Goal: Task Accomplishment & Management: Complete application form

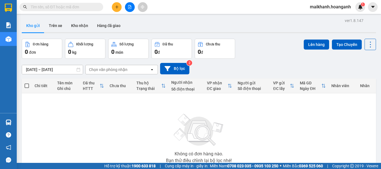
click at [69, 8] on input "text" at bounding box center [64, 7] width 66 height 6
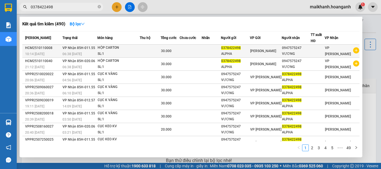
type input "0378422498"
click at [147, 52] on td at bounding box center [150, 51] width 21 height 13
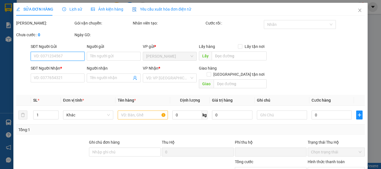
type input "0378422498"
type input "ALPHA"
type input "0947575247"
type input "VƯƠNG"
type input "0"
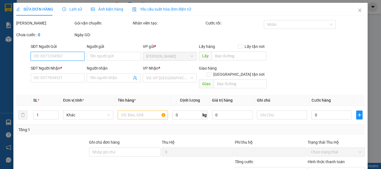
type input "30.000"
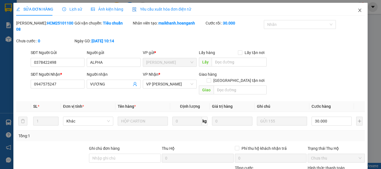
click at [358, 11] on icon "close" at bounding box center [359, 10] width 4 height 4
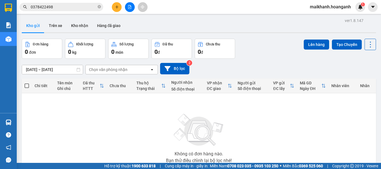
click at [133, 9] on button at bounding box center [130, 7] width 10 height 10
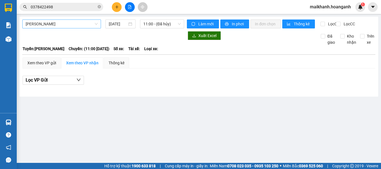
click at [64, 27] on span "[PERSON_NAME]" at bounding box center [62, 24] width 72 height 8
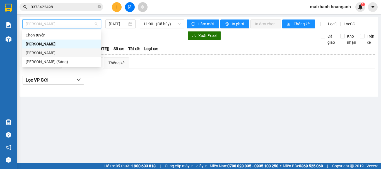
click at [63, 51] on div "[PERSON_NAME]" at bounding box center [62, 53] width 72 height 6
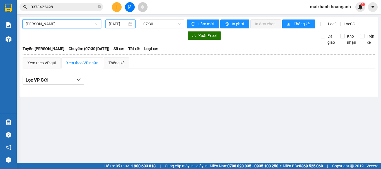
click at [120, 24] on input "[DATE]" at bounding box center [118, 24] width 18 height 6
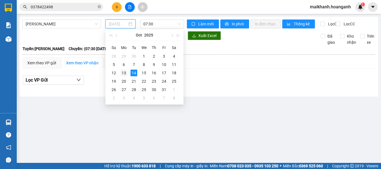
click at [124, 74] on div "13" at bounding box center [123, 73] width 7 height 7
type input "[DATE]"
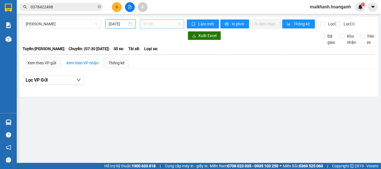
click at [149, 25] on span "07:30" at bounding box center [161, 24] width 37 height 8
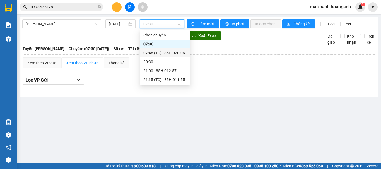
click at [159, 54] on div "07:45 (TC) - 85H-020.06" at bounding box center [164, 53] width 43 height 6
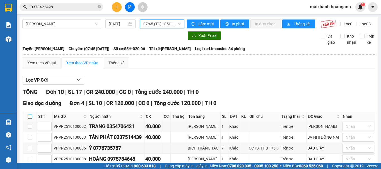
click at [29, 119] on input "checkbox" at bounding box center [30, 116] width 4 height 4
checkbox input "true"
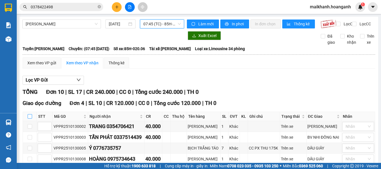
checkbox input "true"
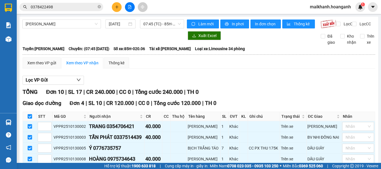
scroll to position [139, 0]
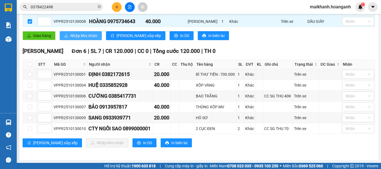
click at [91, 39] on span "Nhập kho nhận" at bounding box center [83, 36] width 27 height 6
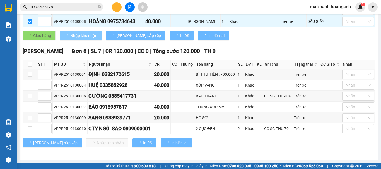
checkbox input "false"
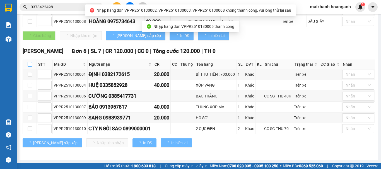
click at [31, 67] on input "checkbox" at bounding box center [30, 64] width 4 height 4
checkbox input "true"
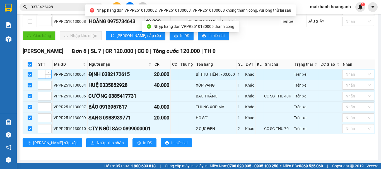
checkbox input "true"
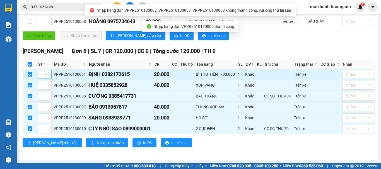
checkbox input "true"
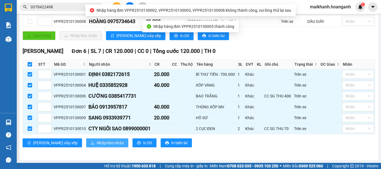
click at [97, 146] on span "Nhập kho nhận" at bounding box center [110, 143] width 27 height 6
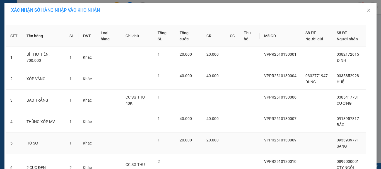
scroll to position [53, 0]
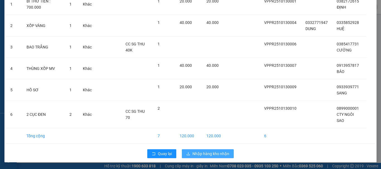
click at [212, 151] on span "Nhập hàng kho nhận" at bounding box center [210, 154] width 37 height 6
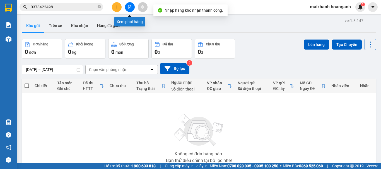
click at [130, 8] on icon "file-add" at bounding box center [130, 7] width 4 height 4
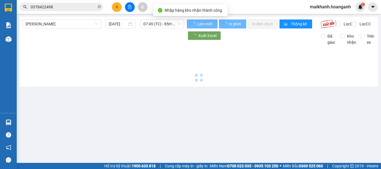
type input "[DATE]"
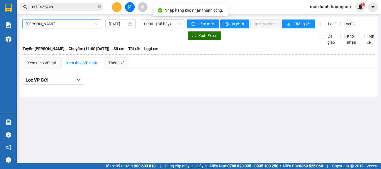
click at [85, 27] on span "[PERSON_NAME]" at bounding box center [62, 24] width 72 height 8
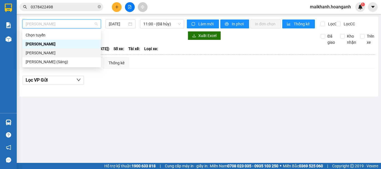
click at [81, 52] on div "[PERSON_NAME]" at bounding box center [62, 53] width 72 height 6
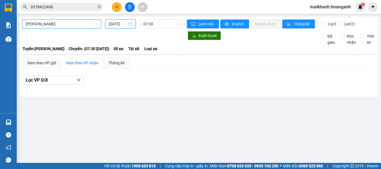
click at [123, 25] on input "[DATE]" at bounding box center [118, 24] width 18 height 6
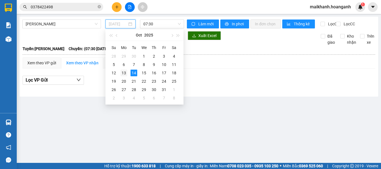
click at [124, 75] on div "13" at bounding box center [123, 73] width 7 height 7
type input "[DATE]"
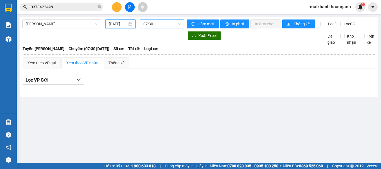
click at [154, 21] on span "07:30" at bounding box center [161, 24] width 37 height 8
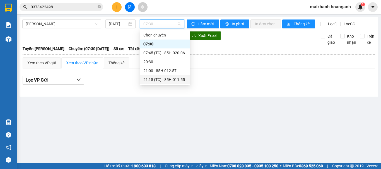
click at [167, 80] on div "21:15 (TC) - 85H-011.55" at bounding box center [164, 80] width 43 height 6
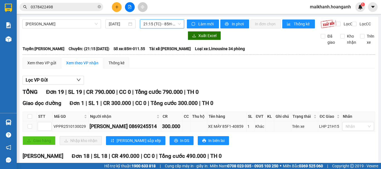
scroll to position [56, 0]
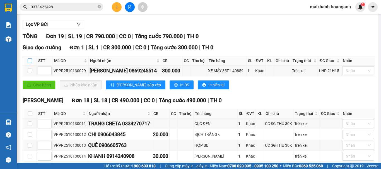
click at [30, 63] on input "checkbox" at bounding box center [30, 61] width 4 height 4
checkbox input "true"
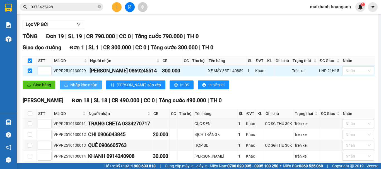
click at [91, 88] on span "Nhập kho nhận" at bounding box center [83, 85] width 27 height 6
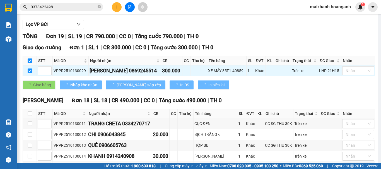
checkbox input "false"
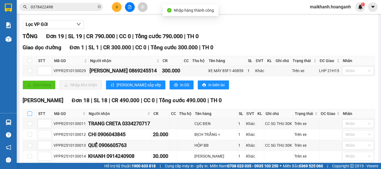
click at [30, 116] on input "checkbox" at bounding box center [30, 113] width 4 height 4
checkbox input "true"
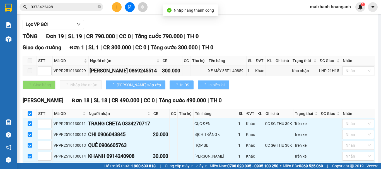
checkbox input "true"
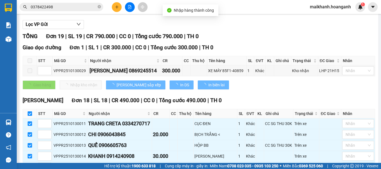
checkbox input "true"
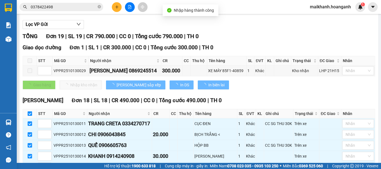
checkbox input "true"
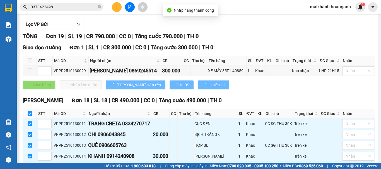
checkbox input "true"
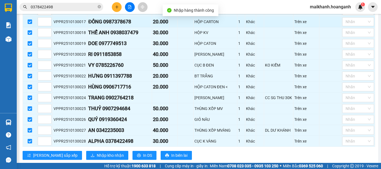
scroll to position [250, 0]
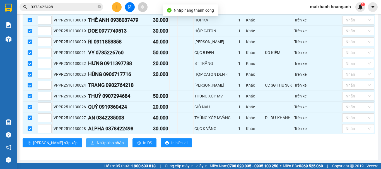
click at [97, 143] on span "Nhập kho nhận" at bounding box center [110, 143] width 27 height 6
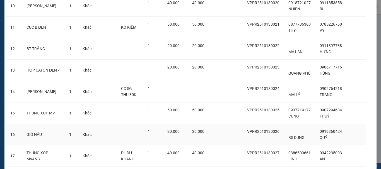
scroll to position [317, 0]
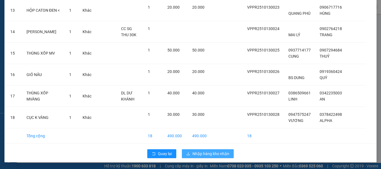
click at [208, 155] on span "Nhập hàng kho nhận" at bounding box center [210, 154] width 37 height 6
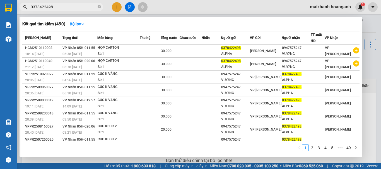
click at [65, 9] on input "0378422498" at bounding box center [64, 7] width 66 height 6
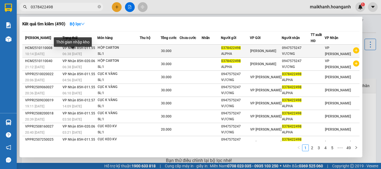
click at [81, 52] on span "06:38 [DATE]" at bounding box center [71, 54] width 19 height 4
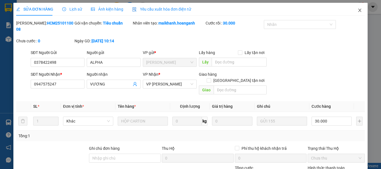
click at [357, 11] on icon "close" at bounding box center [359, 10] width 4 height 4
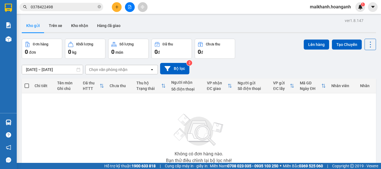
click at [76, 8] on input "0378422498" at bounding box center [64, 7] width 66 height 6
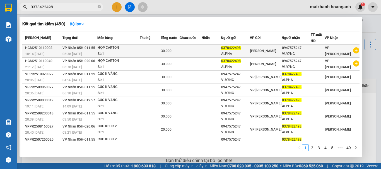
click at [93, 50] on span "VP Nhận 85H-011.55" at bounding box center [78, 48] width 33 height 4
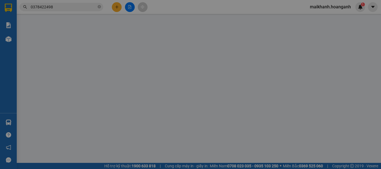
type input "0378422498"
type input "ALPHA"
type input "0947575247"
type input "VƯƠNG"
type input "0"
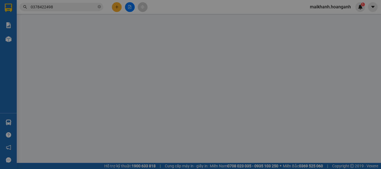
type input "30.000"
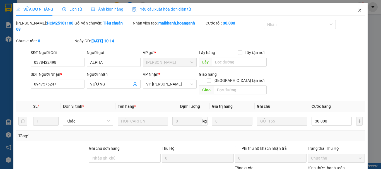
click at [358, 12] on icon "close" at bounding box center [359, 10] width 3 height 3
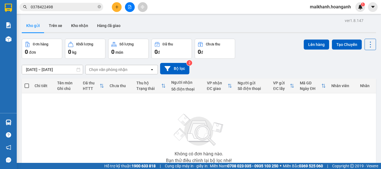
click at [64, 8] on input "0378422498" at bounding box center [64, 7] width 66 height 6
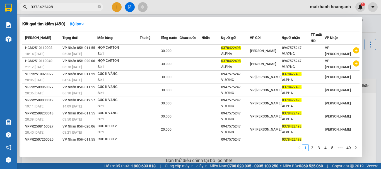
click at [64, 8] on input "0378422498" at bounding box center [64, 7] width 66 height 6
click at [98, 8] on icon "close-circle" at bounding box center [99, 6] width 3 height 3
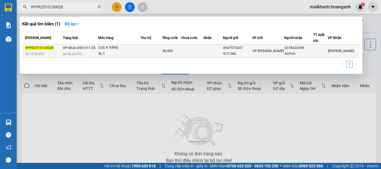
type input "VPPR2510130028"
click at [117, 51] on div "SL: 1" at bounding box center [119, 54] width 42 height 6
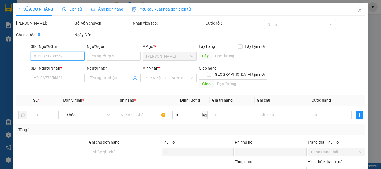
type input "0947575247"
type input "VƯƠNG"
type input "0378422498"
type input "ALPHA"
type input "0"
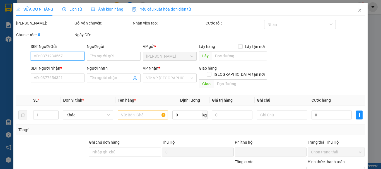
type input "30.000"
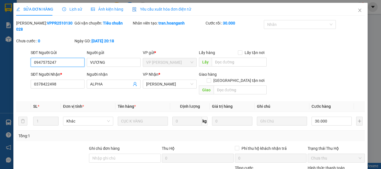
scroll to position [55, 0]
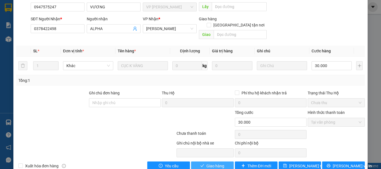
click at [201, 162] on button "Giao hàng" at bounding box center [212, 166] width 43 height 9
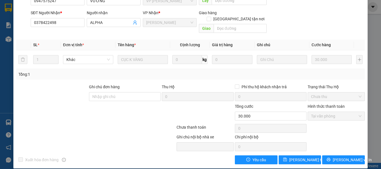
scroll to position [0, 0]
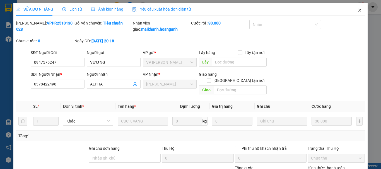
click at [354, 13] on span "Close" at bounding box center [360, 11] width 16 height 16
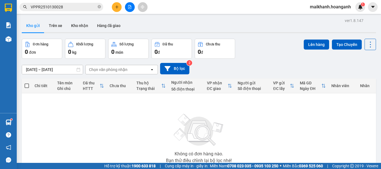
click at [69, 6] on input "VPPR2510130028" at bounding box center [64, 7] width 66 height 6
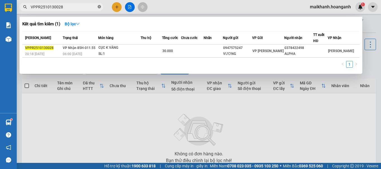
click at [100, 8] on icon "close-circle" at bounding box center [99, 6] width 3 height 3
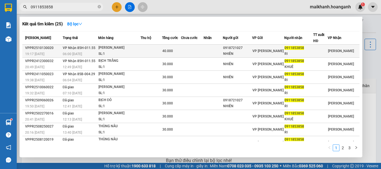
type input "0911853858"
click at [116, 47] on div "[PERSON_NAME]" at bounding box center [119, 48] width 42 height 6
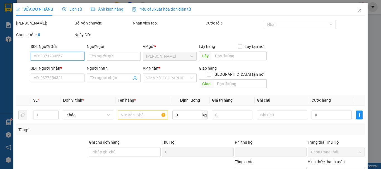
type input "0918721027"
type input "NHIÊN"
type input "0911853858"
type input "RI"
type input "0"
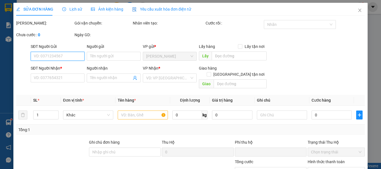
type input "40.000"
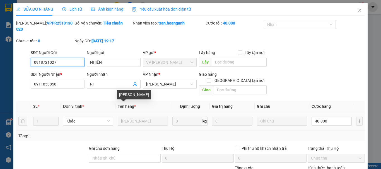
scroll to position [55, 0]
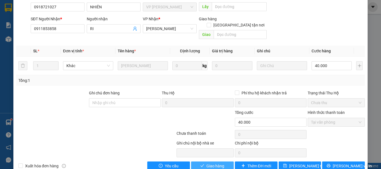
click at [200, 162] on button "Giao hàng" at bounding box center [212, 166] width 43 height 9
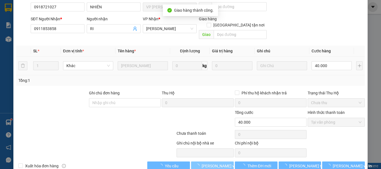
scroll to position [0, 0]
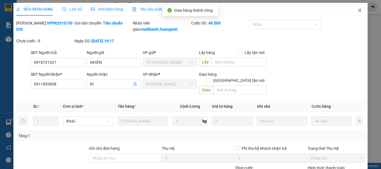
click at [358, 11] on icon "close" at bounding box center [359, 10] width 3 height 3
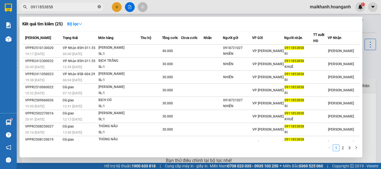
click at [100, 6] on icon "close-circle" at bounding box center [99, 6] width 3 height 3
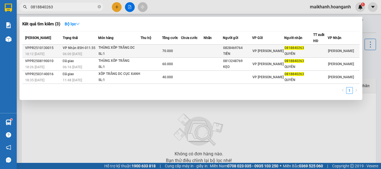
type input "0818840263"
click at [113, 54] on div "SL: 1" at bounding box center [119, 54] width 42 height 6
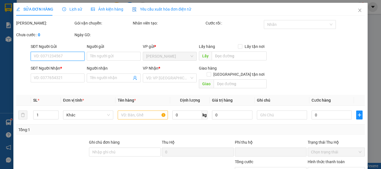
type input "0828469764"
type input "TIẾN"
type input "0818840263"
type input "QUYÊN"
type input "0"
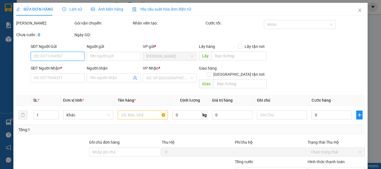
type input "70.000"
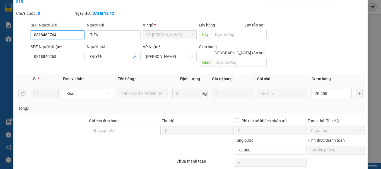
scroll to position [55, 0]
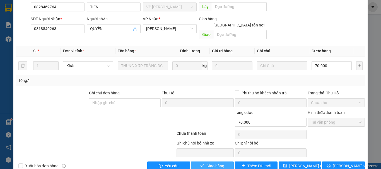
click at [211, 163] on span "Giao hàng" at bounding box center [215, 166] width 18 height 6
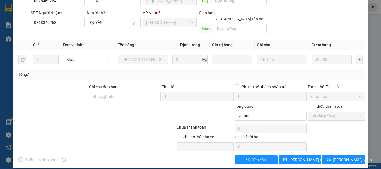
scroll to position [0, 0]
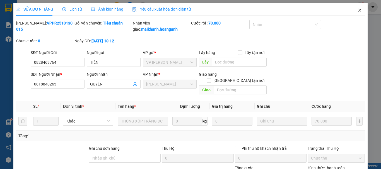
click at [358, 9] on icon "close" at bounding box center [359, 10] width 3 height 3
